Goal: Information Seeking & Learning: Check status

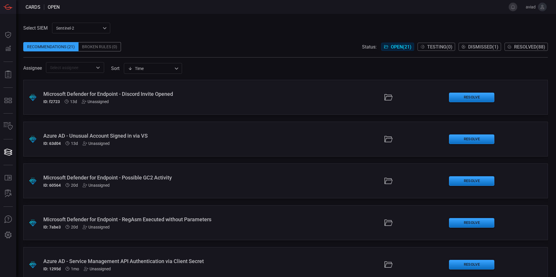
click at [518, 47] on span "Resolved ( 88 )" at bounding box center [529, 47] width 31 height 6
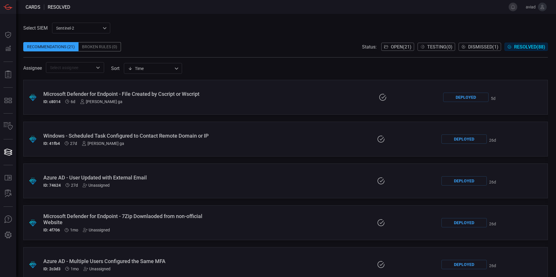
click at [396, 48] on span "Open ( 21 )" at bounding box center [401, 47] width 21 height 6
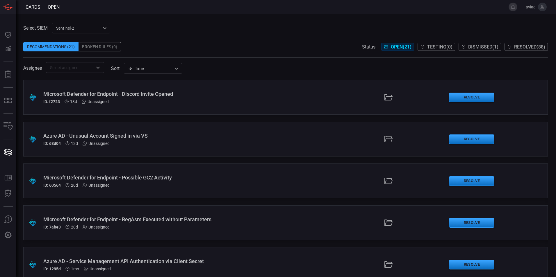
click at [523, 44] on span "Resolved ( 88 )" at bounding box center [529, 47] width 31 height 6
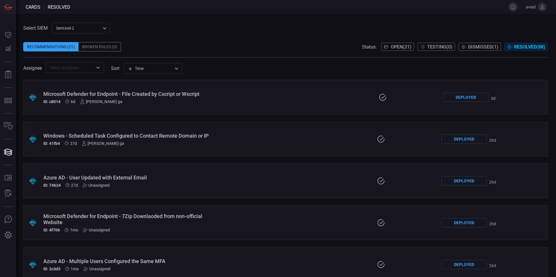
click at [404, 45] on span "Open ( 21 )" at bounding box center [401, 47] width 21 height 6
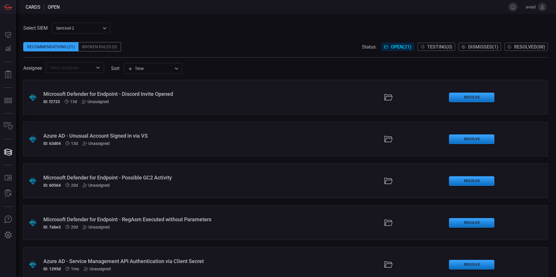
click at [173, 106] on div ".suggested_cards_icon{fill:url(#suggested_cards_icon);} Microsoft Defender for …" at bounding box center [285, 97] width 524 height 35
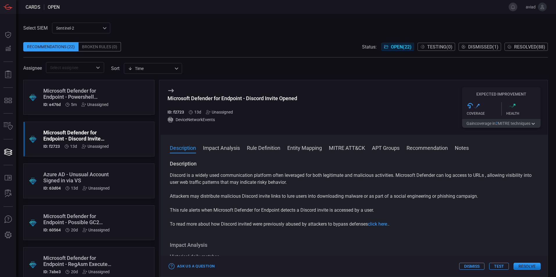
click at [116, 95] on div ".suggested_cards_icon{fill:url(#suggested_cards_icon);} Microsoft Defender for …" at bounding box center [88, 97] width 131 height 35
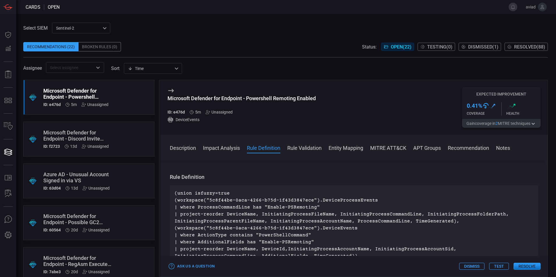
scroll to position [203, 0]
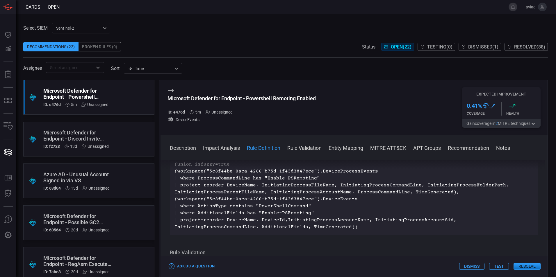
click at [279, 181] on p "(union isfuzzy=true (workspace("5c8f44be-0aca-4266-b75d-1f43d3847ece").DevicePr…" at bounding box center [353, 196] width 359 height 70
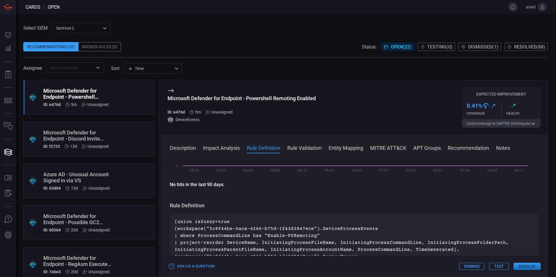
scroll to position [145, 0]
